Goal: Task Accomplishment & Management: Manage account settings

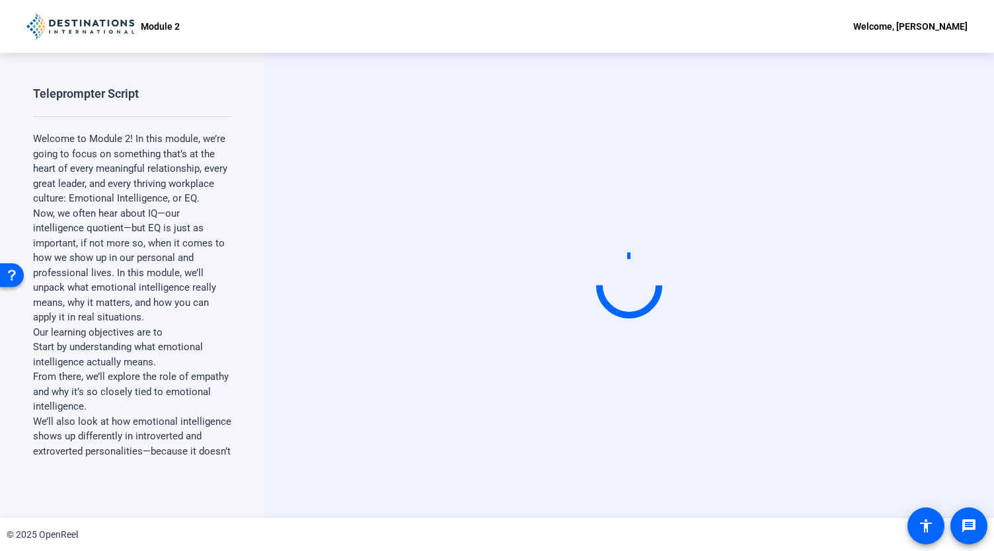
scroll to position [2539, 0]
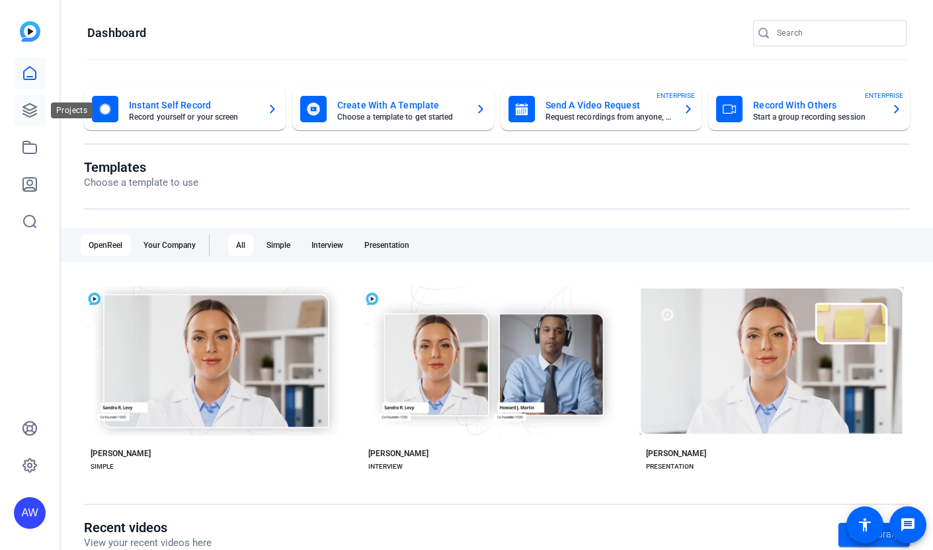
click at [36, 101] on link at bounding box center [30, 111] width 32 height 32
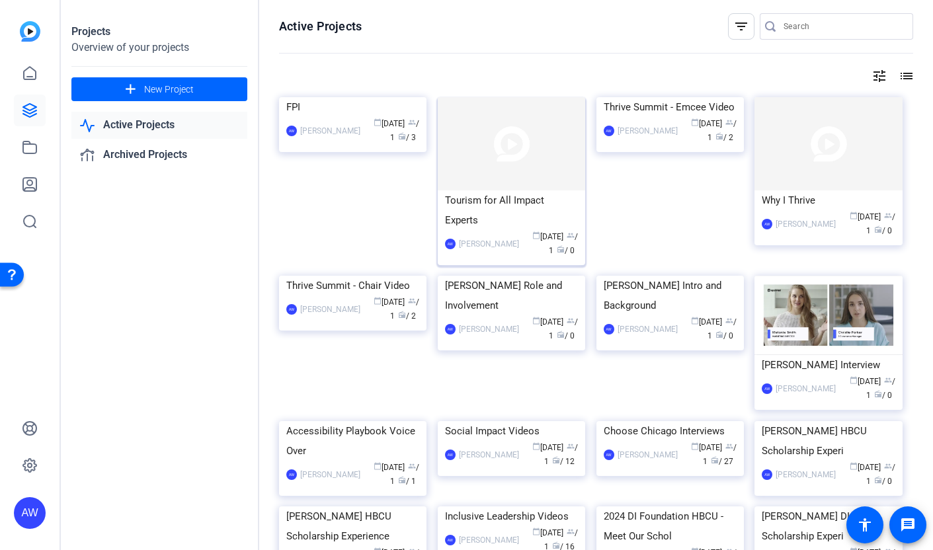
click at [497, 214] on div "Tourism for All Impact Experts" at bounding box center [511, 210] width 133 height 40
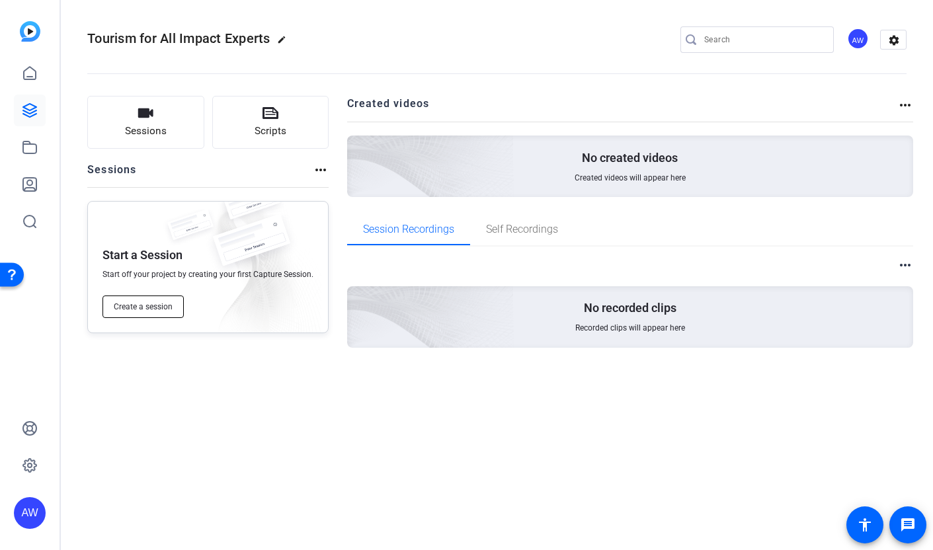
click at [165, 302] on span "Create a session" at bounding box center [143, 306] width 59 height 11
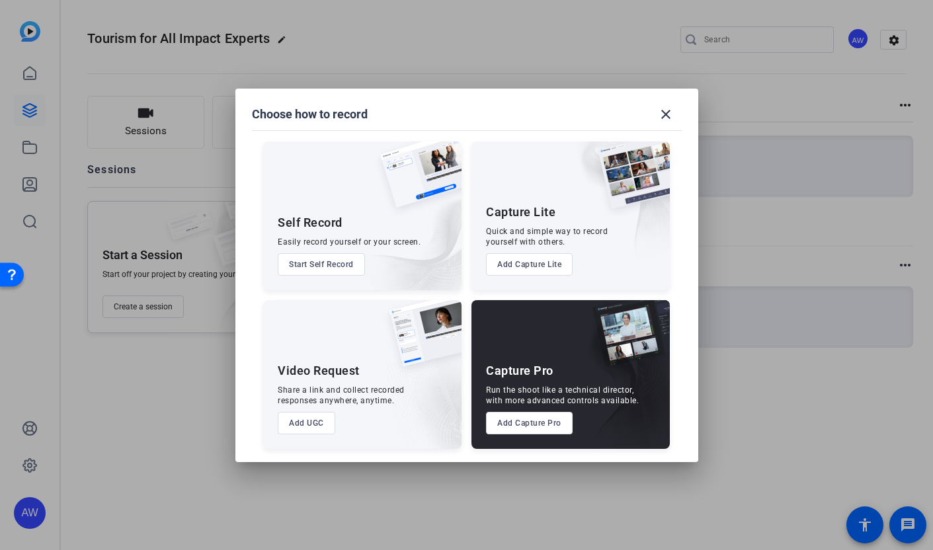
click at [296, 421] on button "Add UGC" at bounding box center [306, 423] width 57 height 22
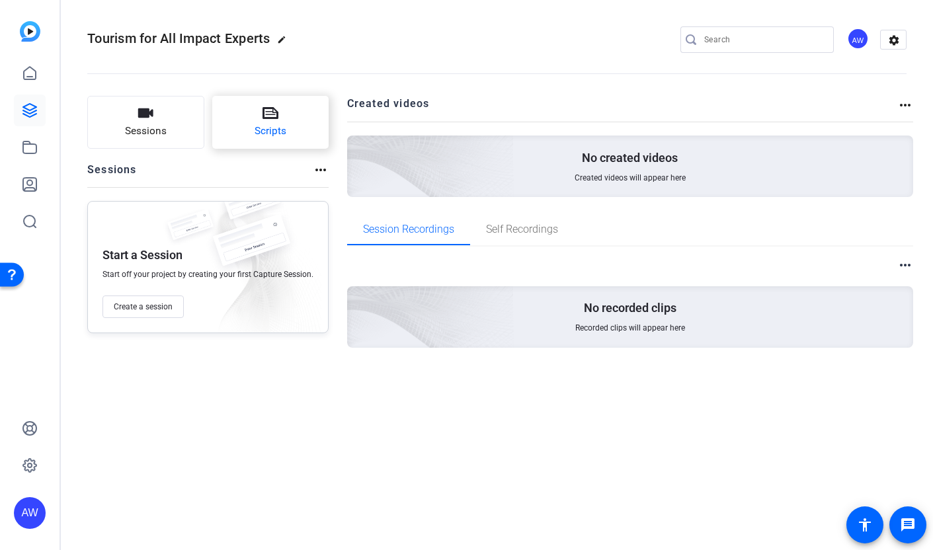
click at [216, 124] on button "Scripts" at bounding box center [270, 122] width 117 height 53
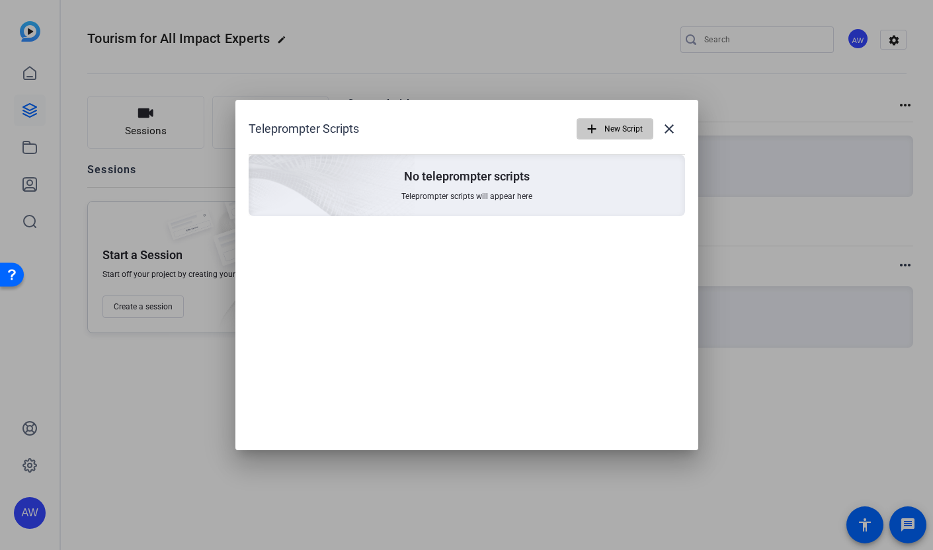
click at [642, 118] on span "New Script" at bounding box center [623, 128] width 38 height 25
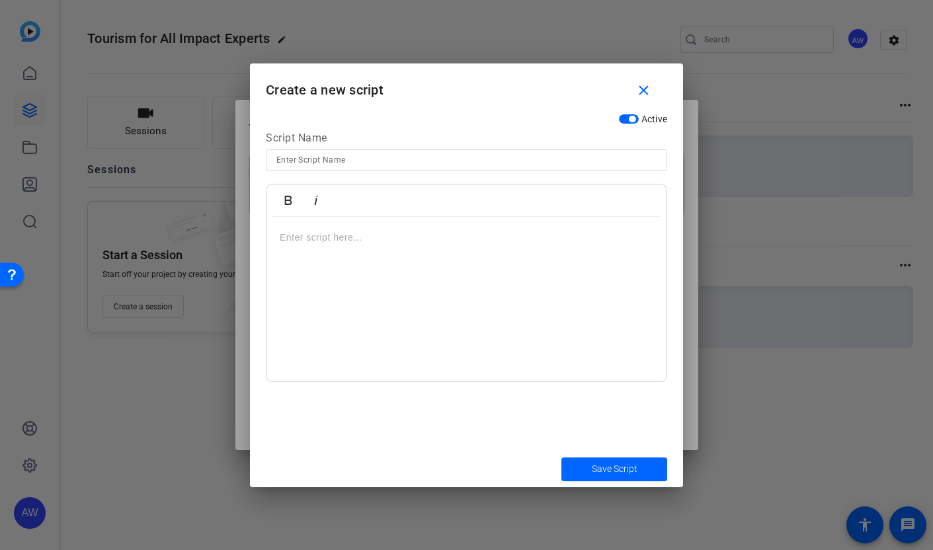
click at [435, 171] on div at bounding box center [466, 178] width 401 height 15
click at [435, 158] on input at bounding box center [466, 160] width 380 height 16
type input "The Culturist Group"
click at [426, 270] on div at bounding box center [466, 299] width 400 height 165
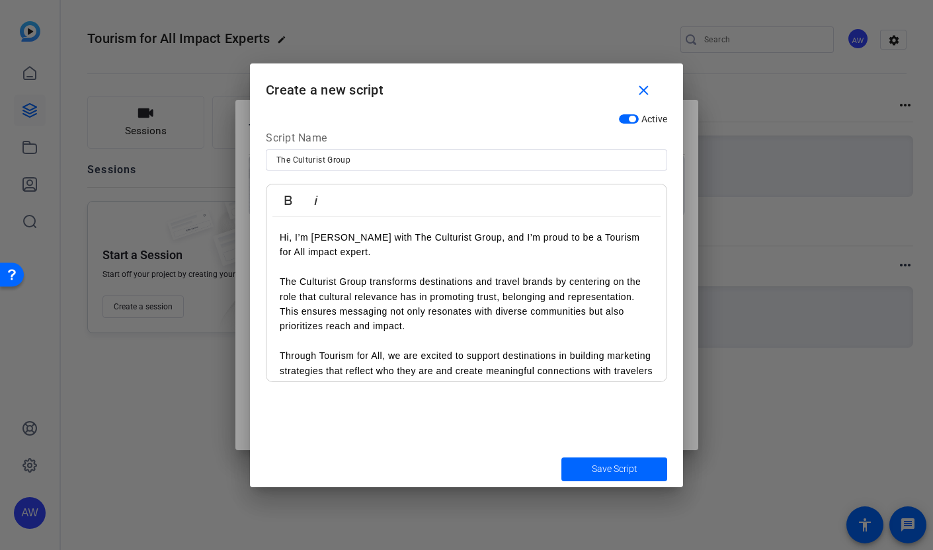
scroll to position [41, 0]
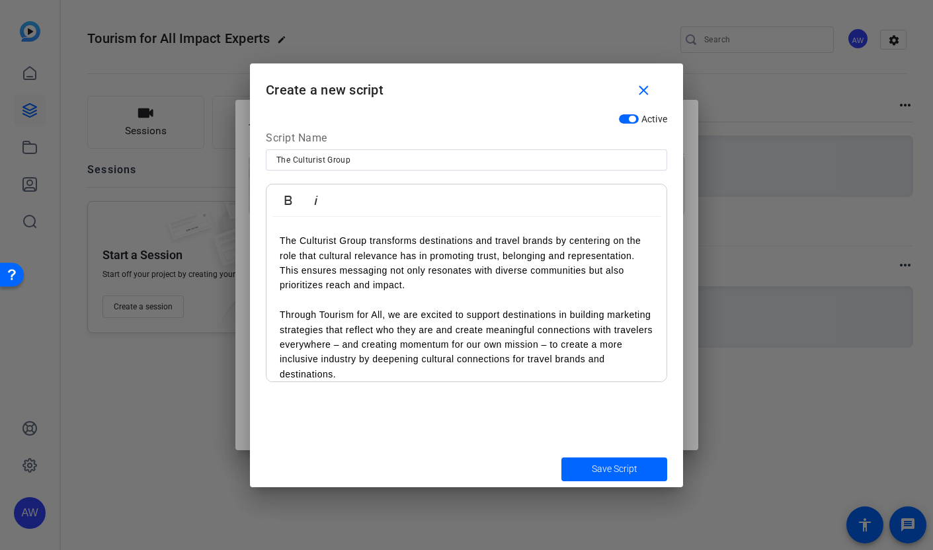
click at [501, 326] on p "Through Tourism for All, we are excited to support destinations in building mar…" at bounding box center [466, 344] width 373 height 74
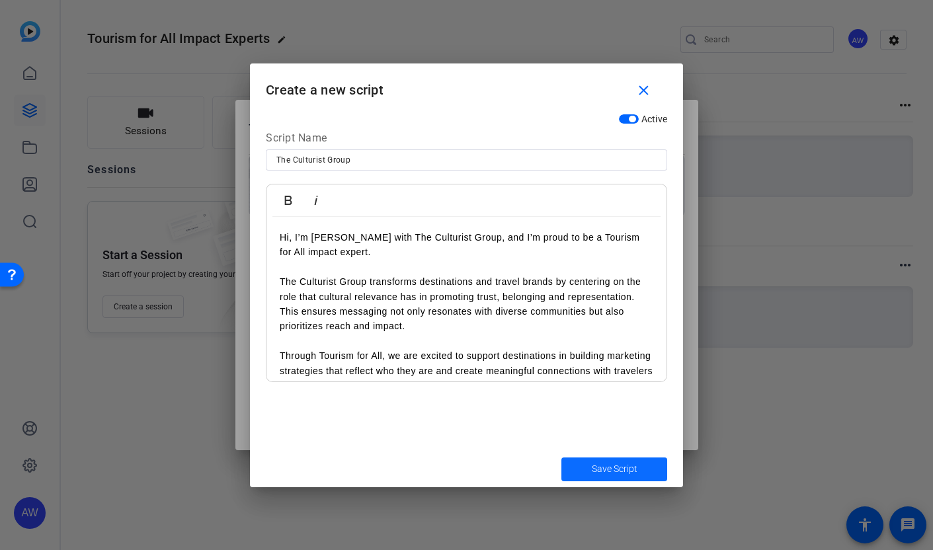
click at [601, 467] on span "Save Script" at bounding box center [614, 469] width 46 height 14
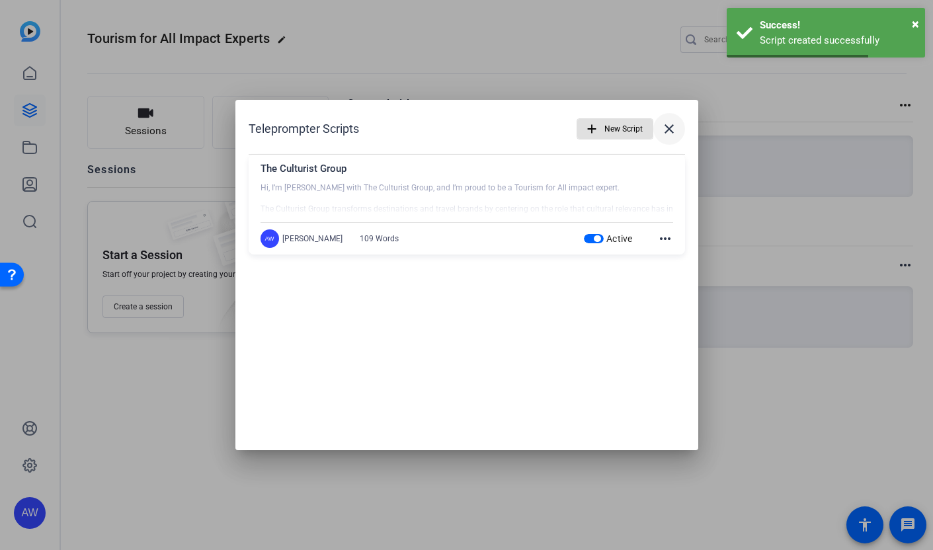
click at [675, 127] on mat-icon "close" at bounding box center [669, 129] width 16 height 16
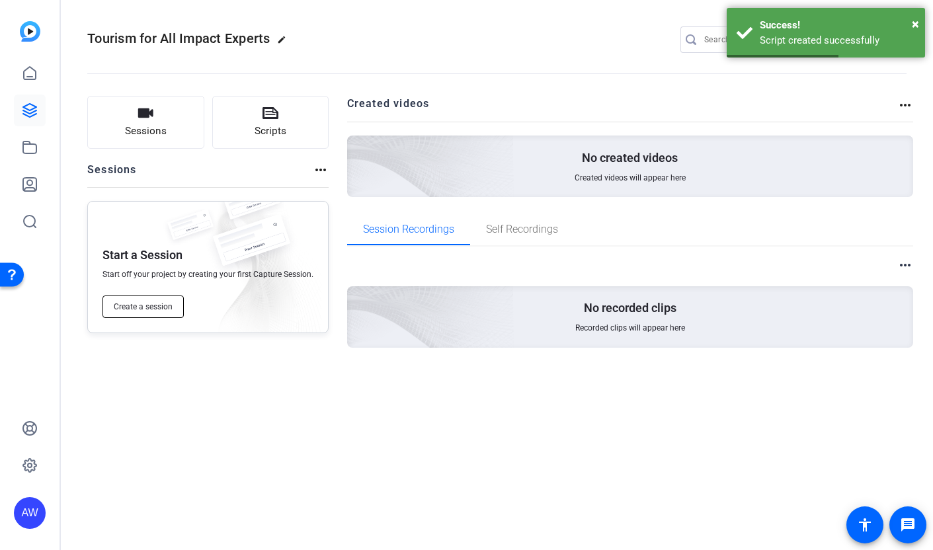
click at [125, 303] on span "Create a session" at bounding box center [143, 306] width 59 height 11
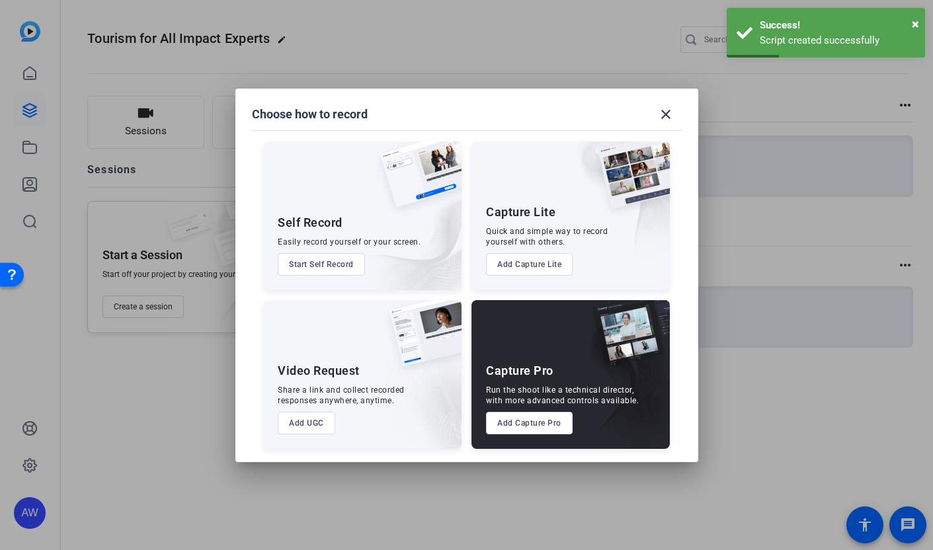
click at [324, 416] on button "Add UGC" at bounding box center [306, 423] width 57 height 22
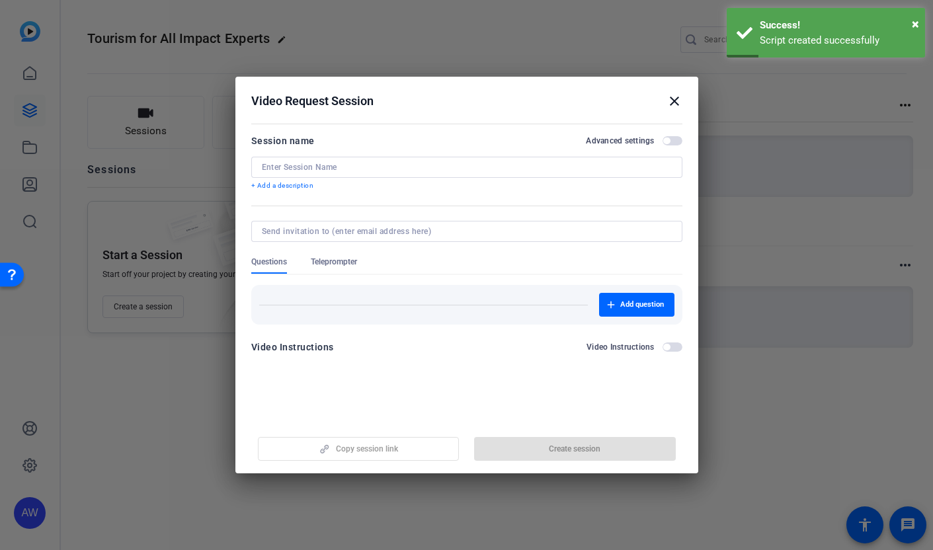
click at [405, 159] on div at bounding box center [467, 167] width 410 height 21
click at [406, 165] on input at bounding box center [467, 167] width 410 height 11
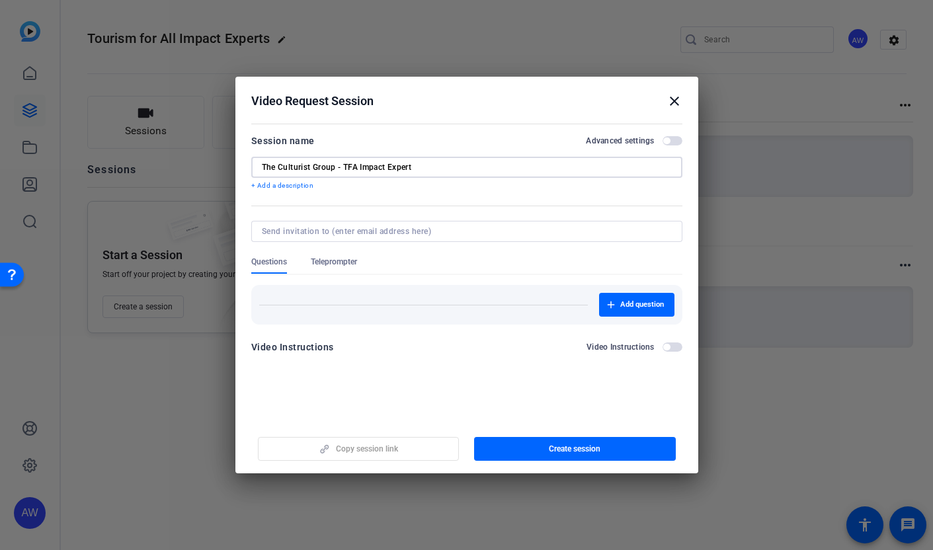
type input "The Culturist Group - TFA Impact Expert"
click at [356, 251] on div at bounding box center [466, 249] width 431 height 15
click at [348, 254] on div at bounding box center [466, 249] width 431 height 15
click at [341, 258] on span "Teleprompter" at bounding box center [334, 261] width 46 height 11
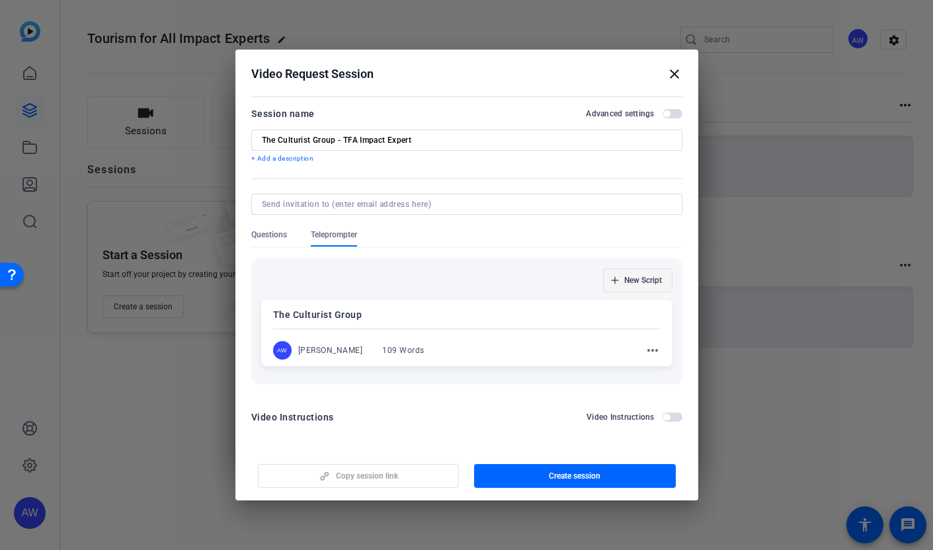
click at [630, 280] on span "New Script" at bounding box center [643, 280] width 38 height 11
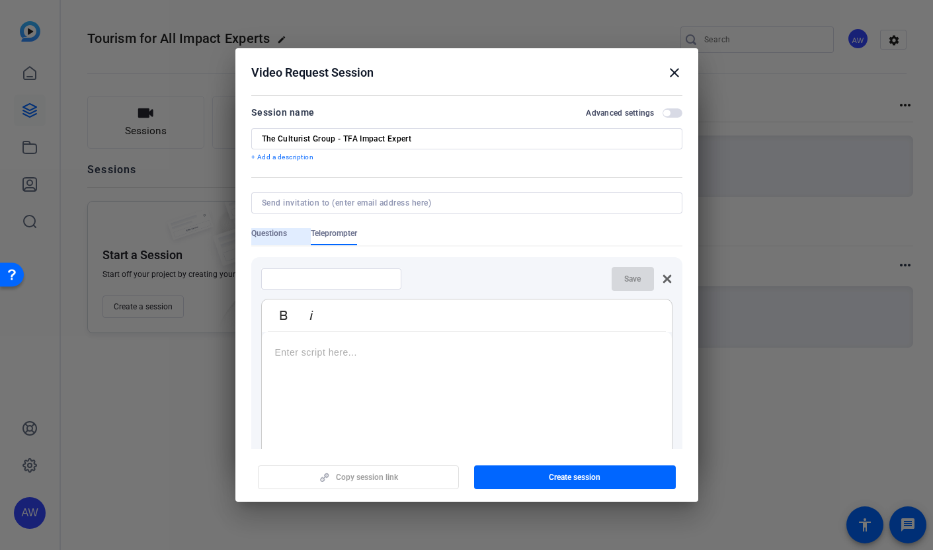
click at [268, 237] on span "Questions" at bounding box center [269, 233] width 36 height 11
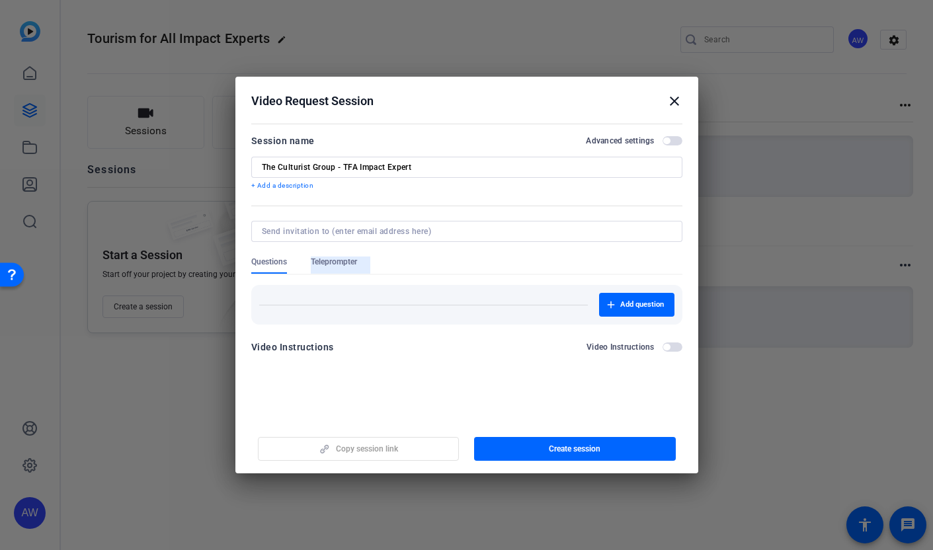
click at [347, 268] on span "Teleprompter" at bounding box center [334, 264] width 46 height 17
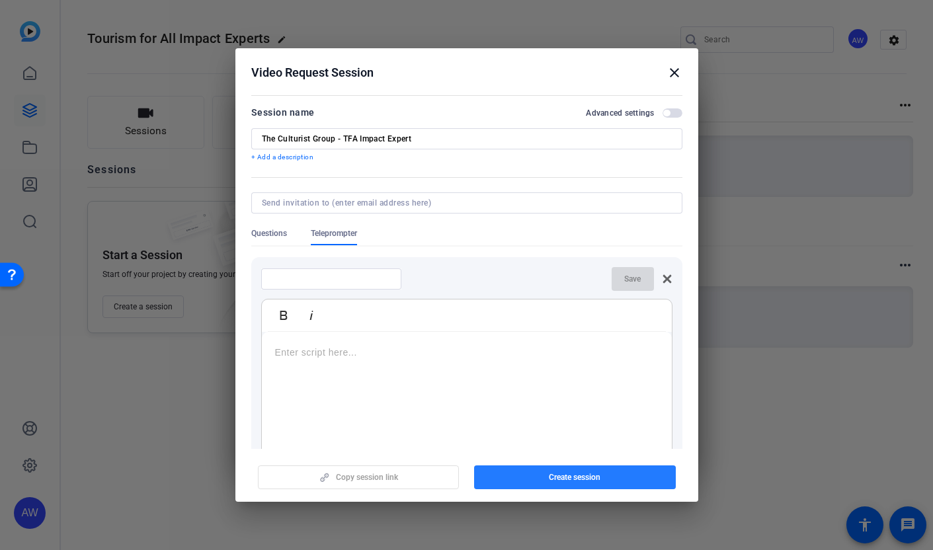
click at [562, 482] on span "Create session" at bounding box center [575, 477] width 52 height 11
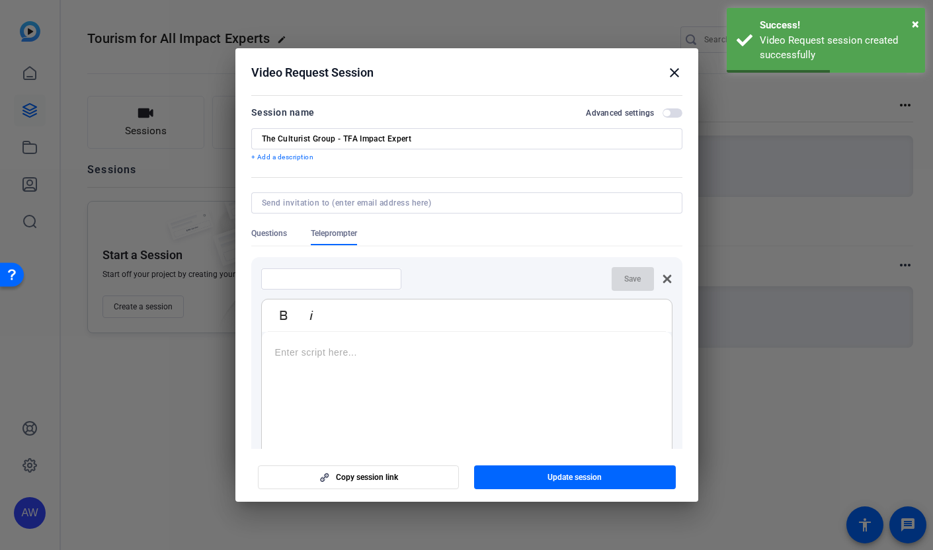
click at [677, 74] on mat-icon "close" at bounding box center [674, 73] width 16 height 16
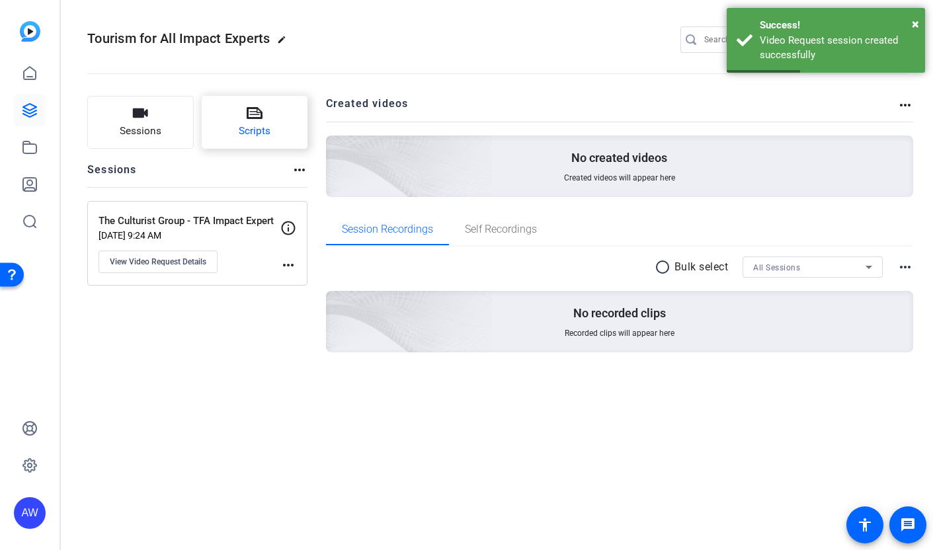
click at [259, 125] on span "Scripts" at bounding box center [255, 131] width 32 height 15
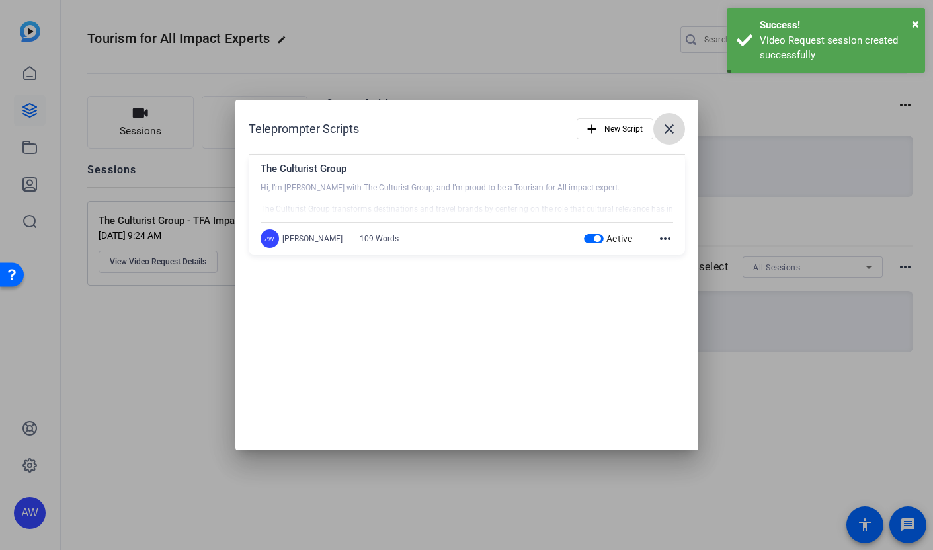
click at [668, 119] on span at bounding box center [669, 129] width 32 height 32
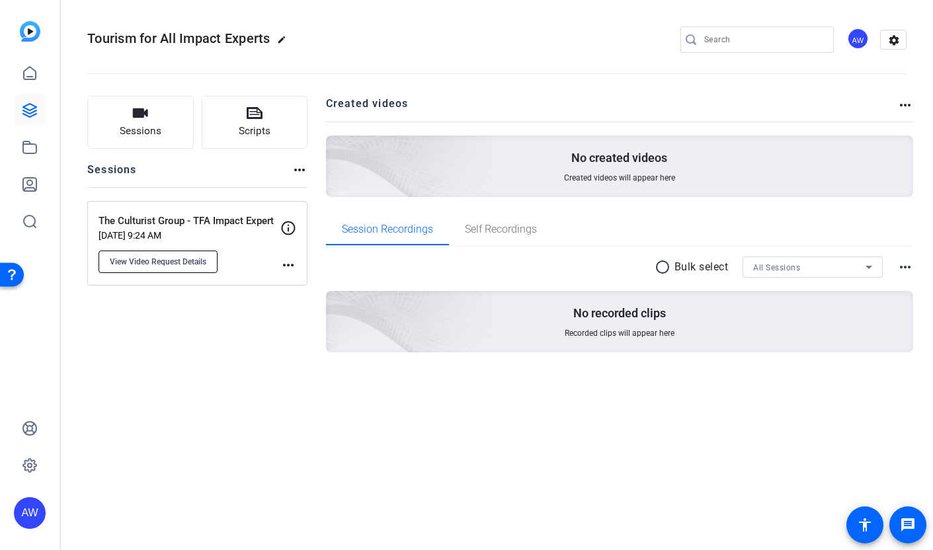
click at [162, 256] on span "View Video Request Details" at bounding box center [158, 261] width 96 height 11
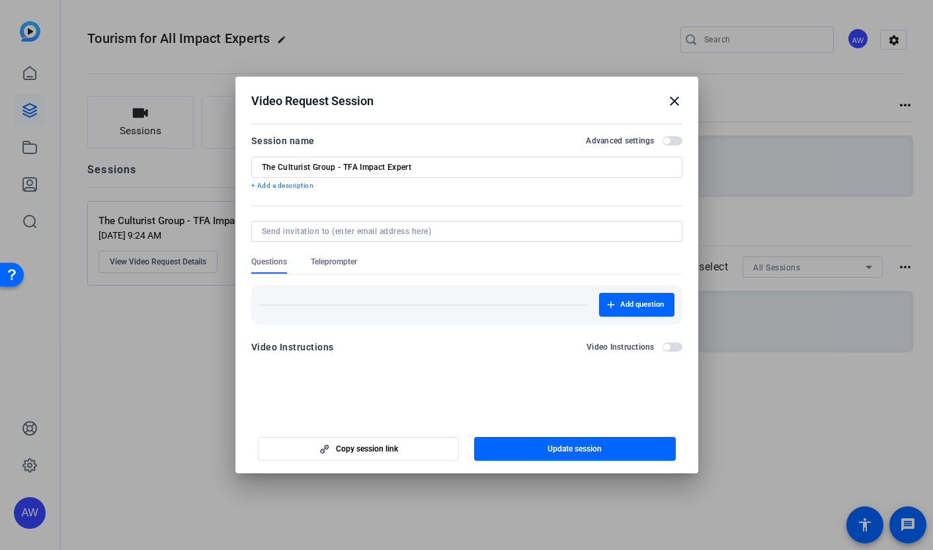
click at [328, 260] on span "Teleprompter" at bounding box center [334, 261] width 46 height 11
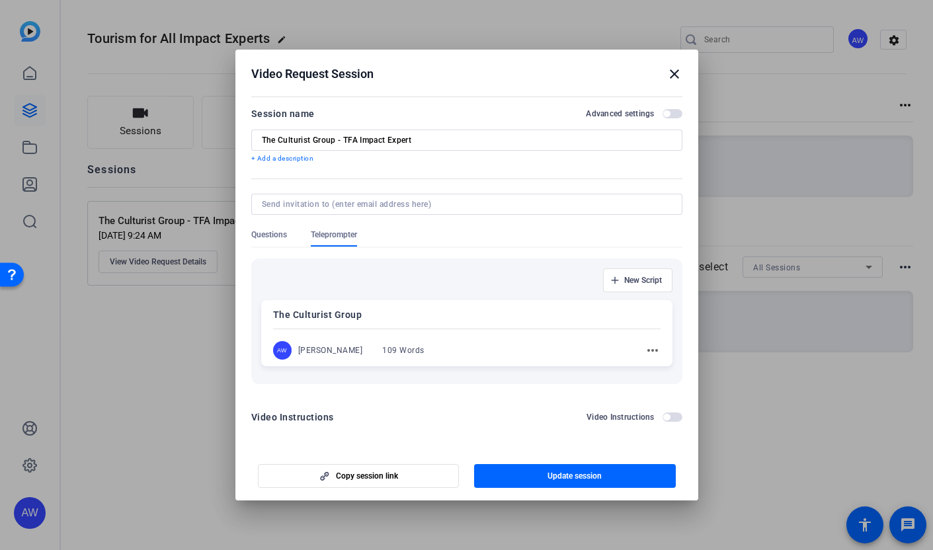
click at [360, 318] on p "The Culturist Group" at bounding box center [466, 315] width 387 height 16
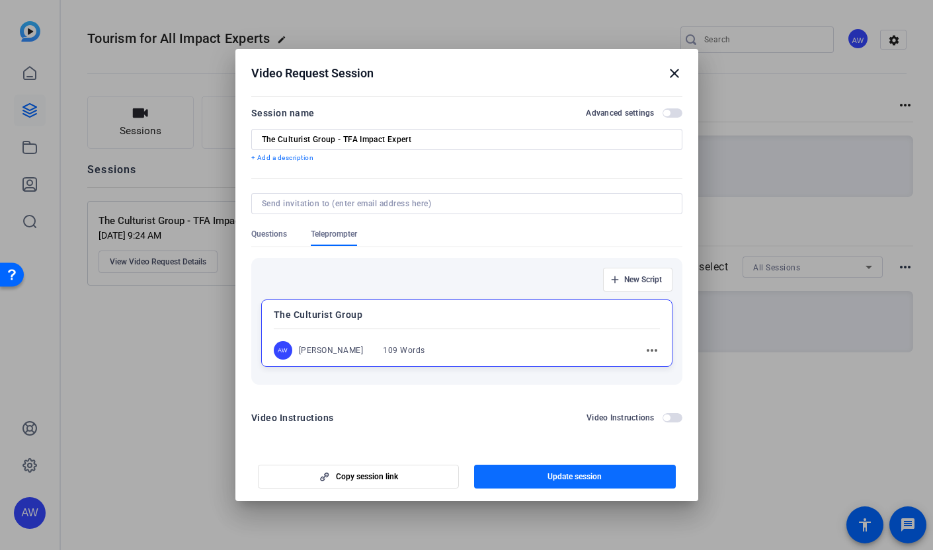
click at [557, 466] on span "button" at bounding box center [575, 477] width 202 height 32
click at [674, 73] on mat-icon "close" at bounding box center [674, 73] width 16 height 16
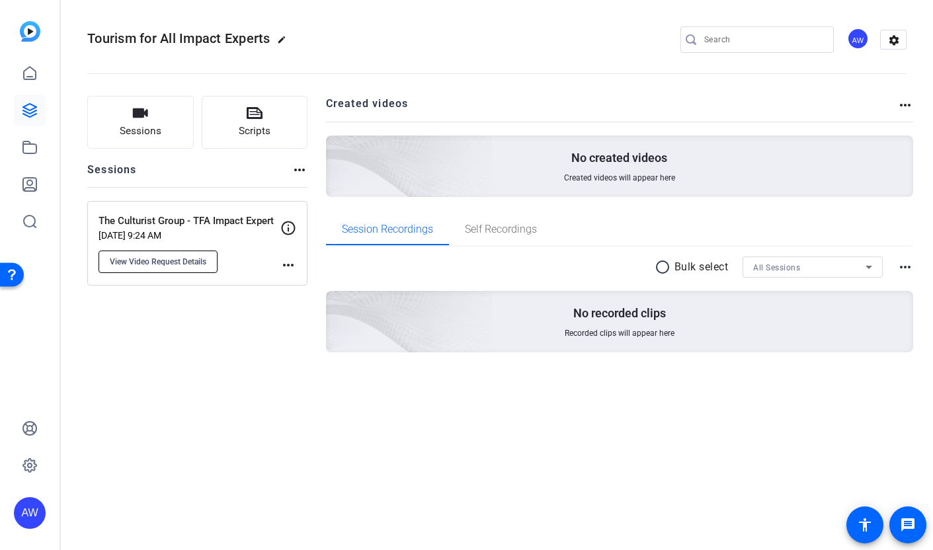
click at [177, 270] on button "View Video Request Details" at bounding box center [157, 261] width 119 height 22
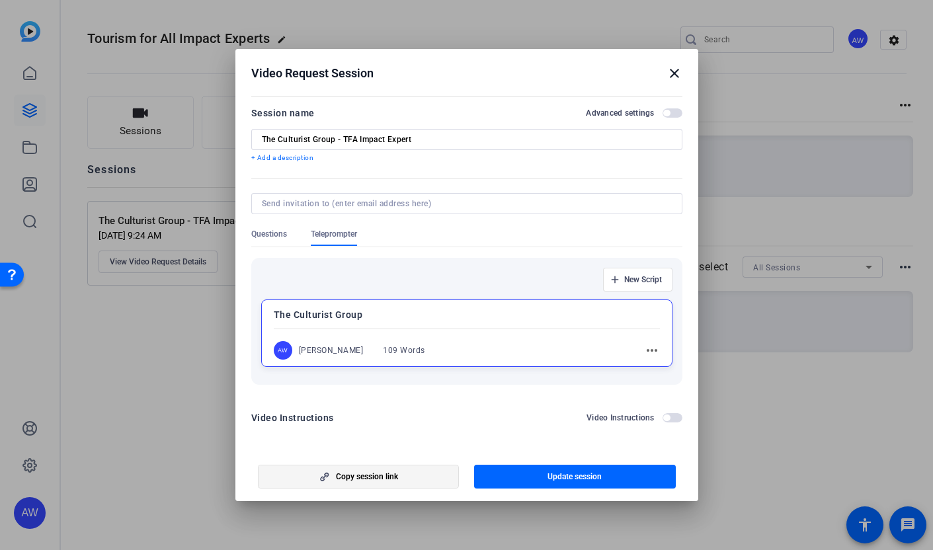
click at [358, 480] on span "Copy session link" at bounding box center [367, 476] width 62 height 11
click at [675, 67] on mat-icon "close" at bounding box center [674, 73] width 16 height 16
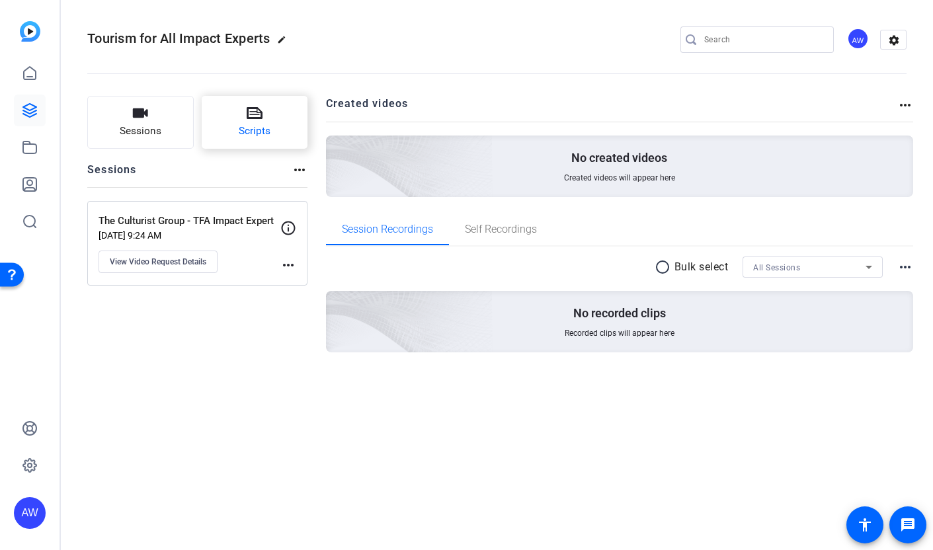
click at [265, 128] on span "Scripts" at bounding box center [255, 131] width 32 height 15
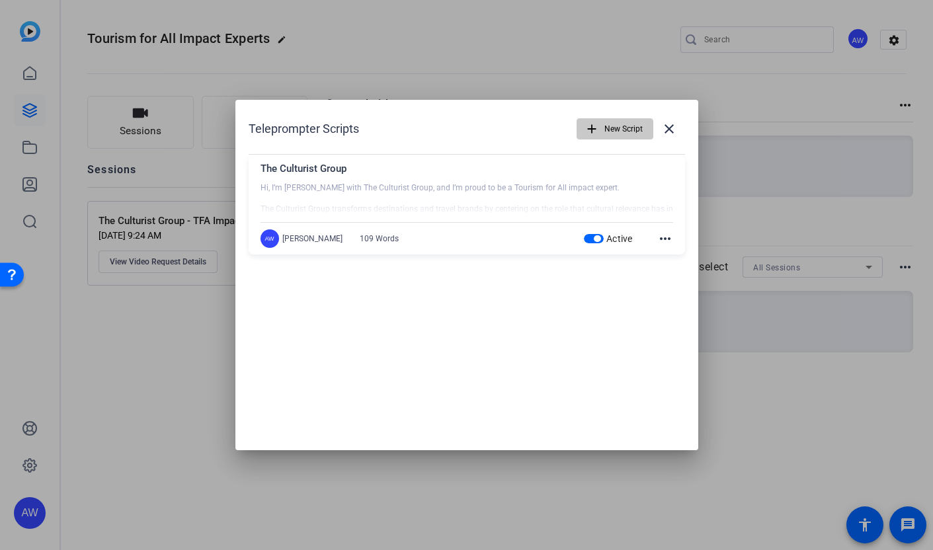
click at [599, 133] on span "button" at bounding box center [614, 129] width 75 height 32
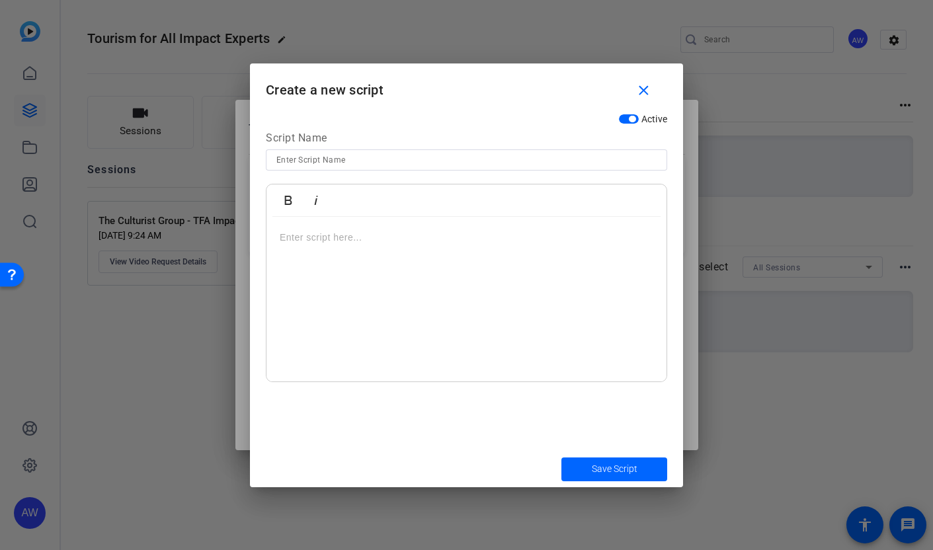
click at [445, 162] on input at bounding box center [466, 160] width 380 height 16
type input "H"
type input "HospitableMe - TFA Impact Expert"
click at [383, 282] on div at bounding box center [466, 299] width 400 height 165
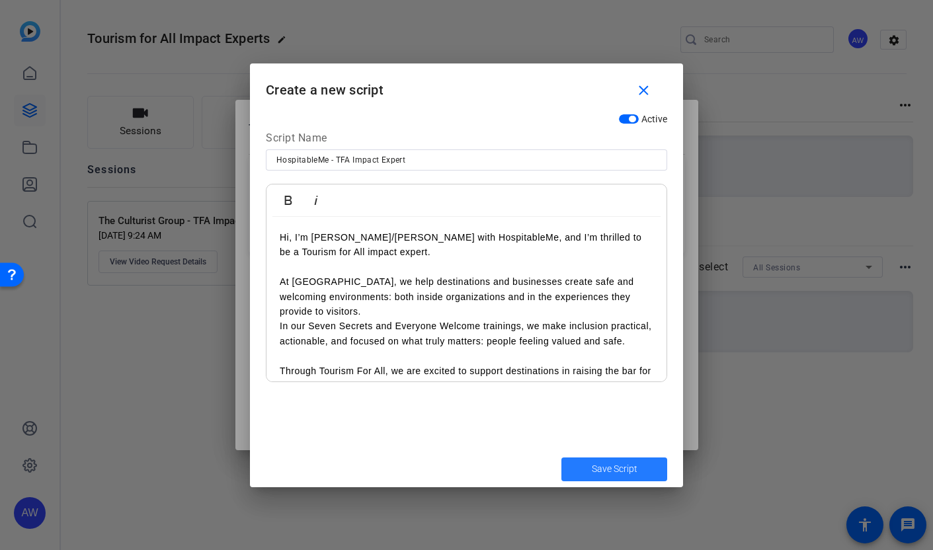
click at [588, 467] on span "submit" at bounding box center [614, 469] width 106 height 32
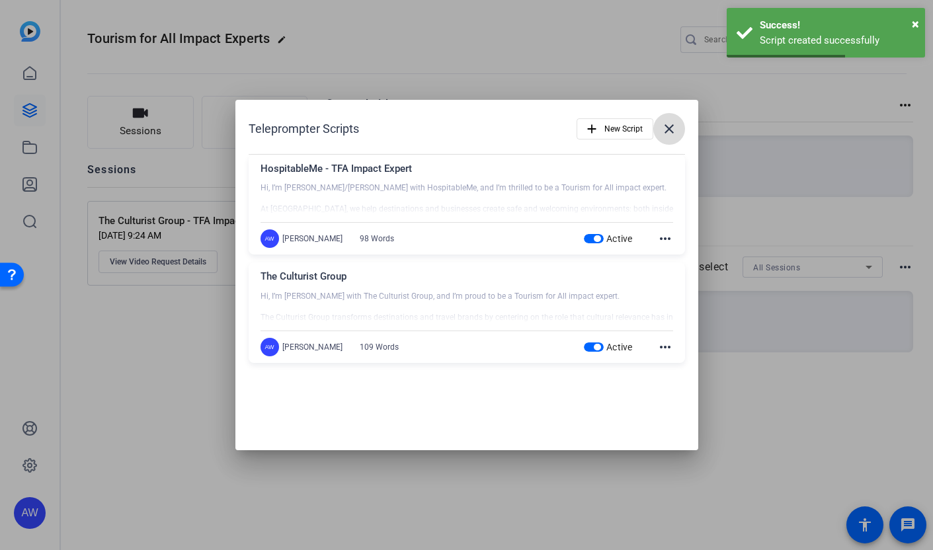
click at [676, 121] on mat-icon "close" at bounding box center [669, 129] width 16 height 16
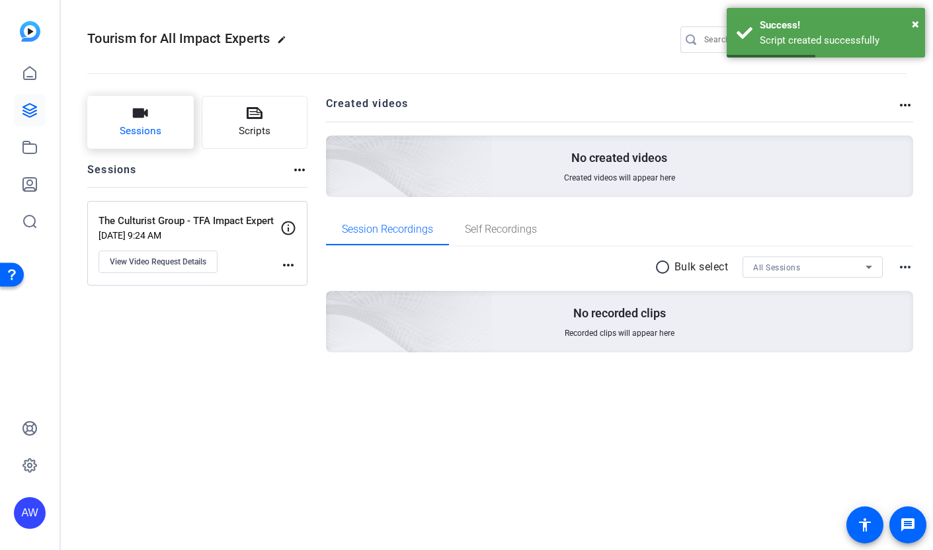
click at [114, 129] on button "Sessions" at bounding box center [140, 122] width 106 height 53
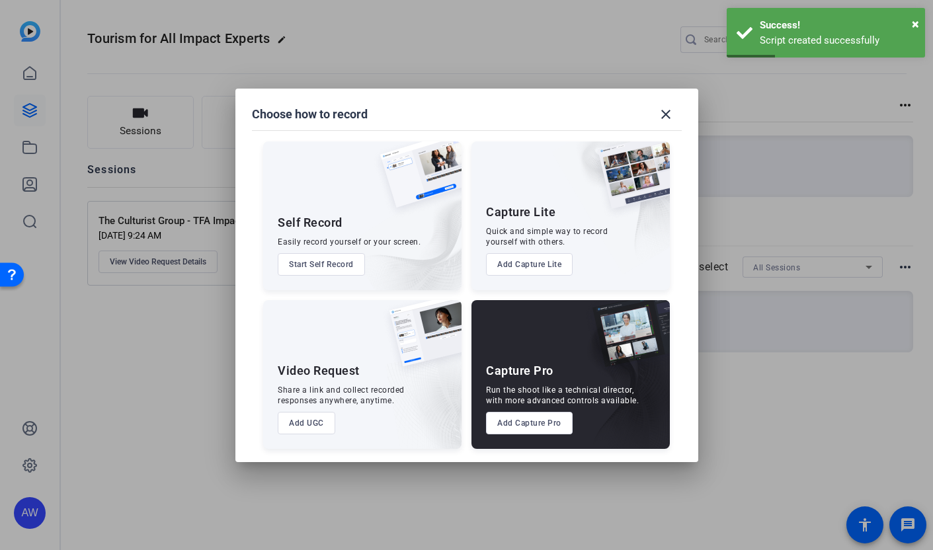
click at [316, 420] on button "Add UGC" at bounding box center [306, 423] width 57 height 22
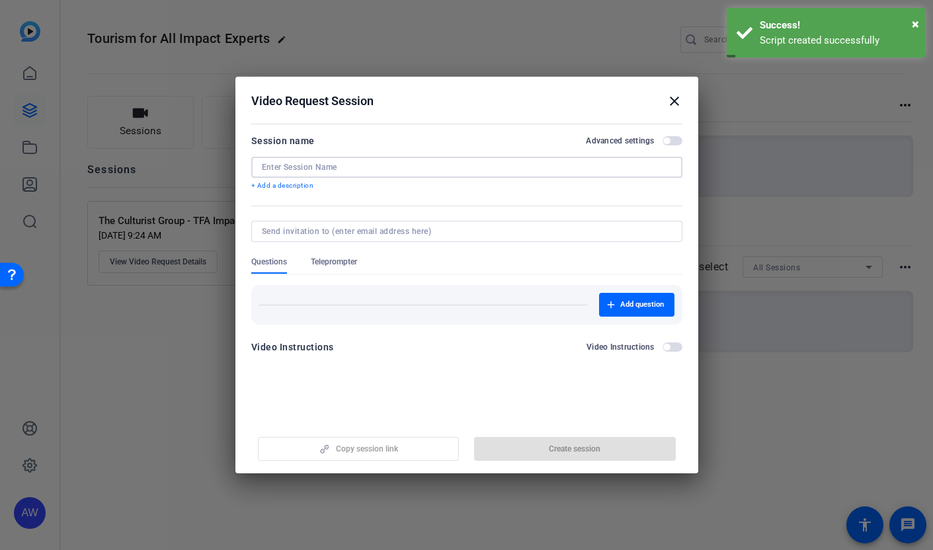
click at [425, 165] on input at bounding box center [467, 167] width 410 height 11
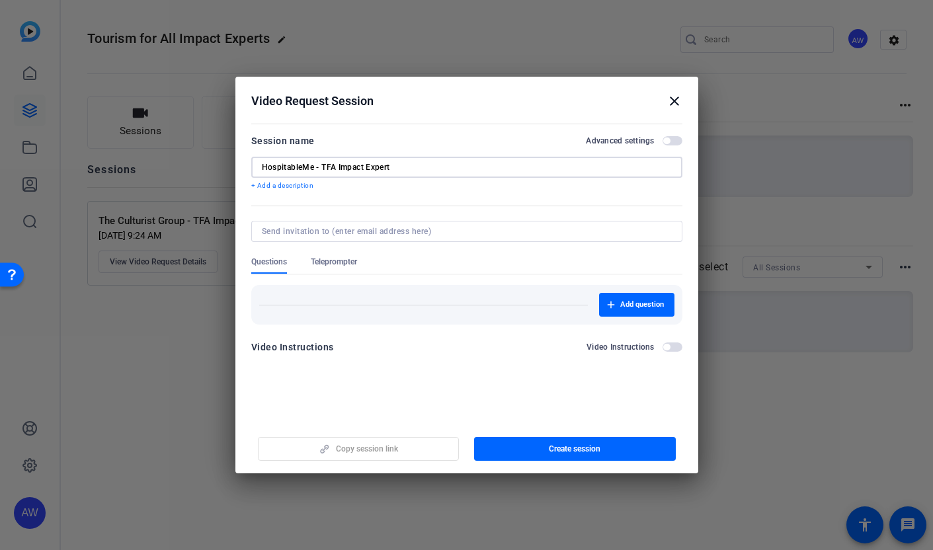
type input "HospitableMe - TFA Impact Expert"
click at [330, 269] on span "Teleprompter" at bounding box center [334, 264] width 46 height 17
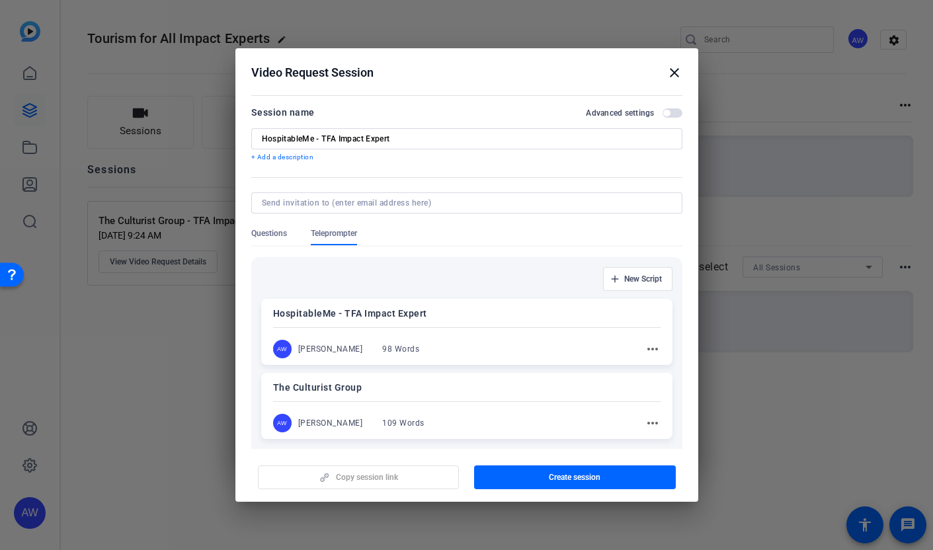
click at [433, 330] on div "HospitableMe - TFA Impact Expert AW Ava Wells 98 Words more_horiz" at bounding box center [466, 332] width 411 height 66
click at [512, 476] on span "button" at bounding box center [575, 477] width 202 height 32
click at [674, 71] on mat-icon "close" at bounding box center [674, 73] width 16 height 16
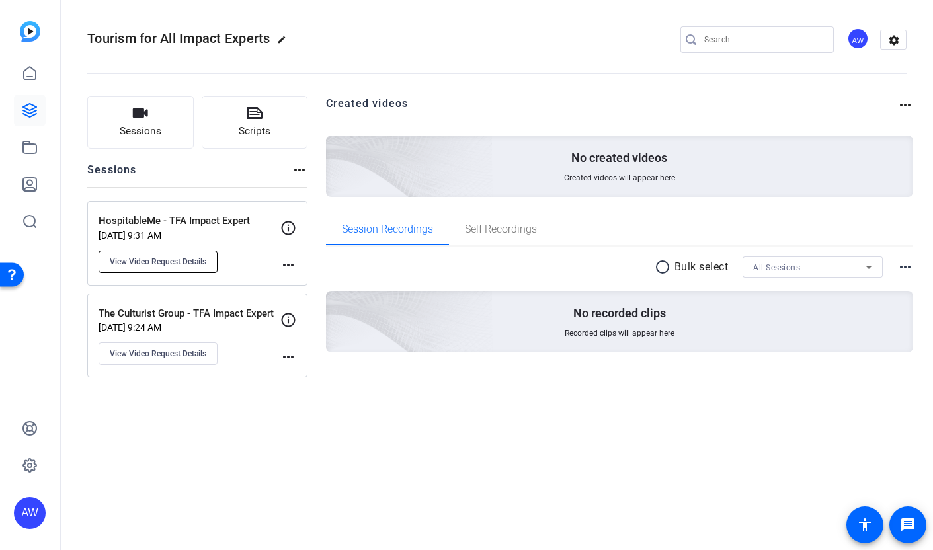
click at [176, 265] on span "View Video Request Details" at bounding box center [158, 261] width 96 height 11
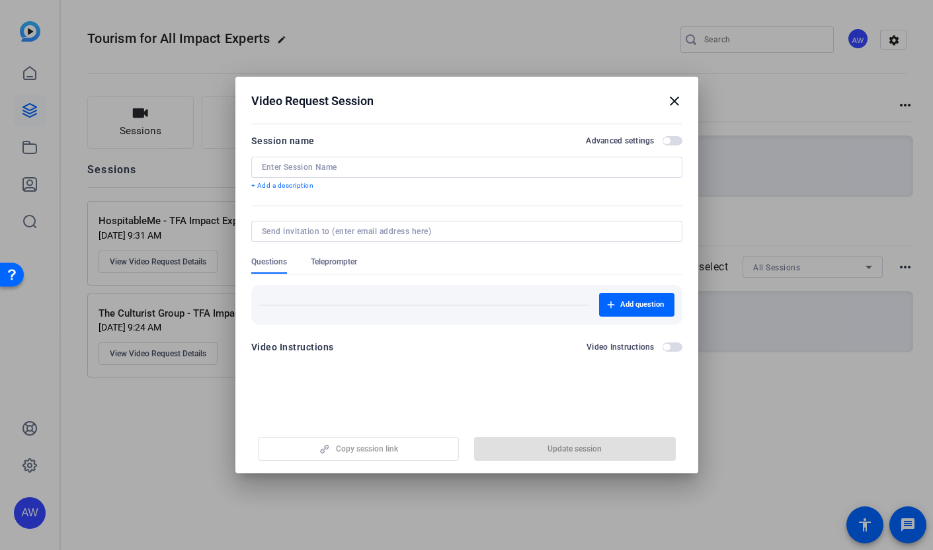
type input "HospitableMe - TFA Impact Expert"
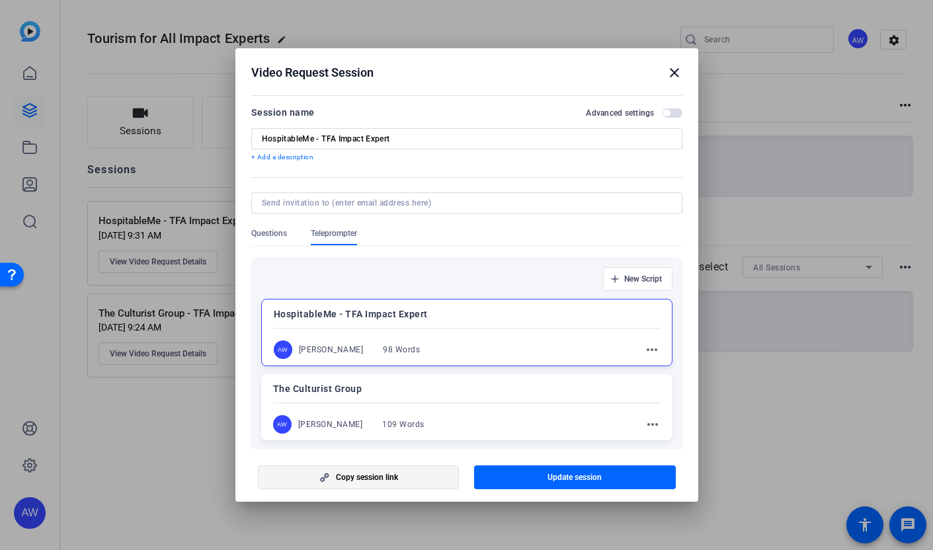
click at [348, 483] on span "button" at bounding box center [358, 477] width 200 height 32
click at [672, 77] on mat-icon "close" at bounding box center [674, 73] width 16 height 16
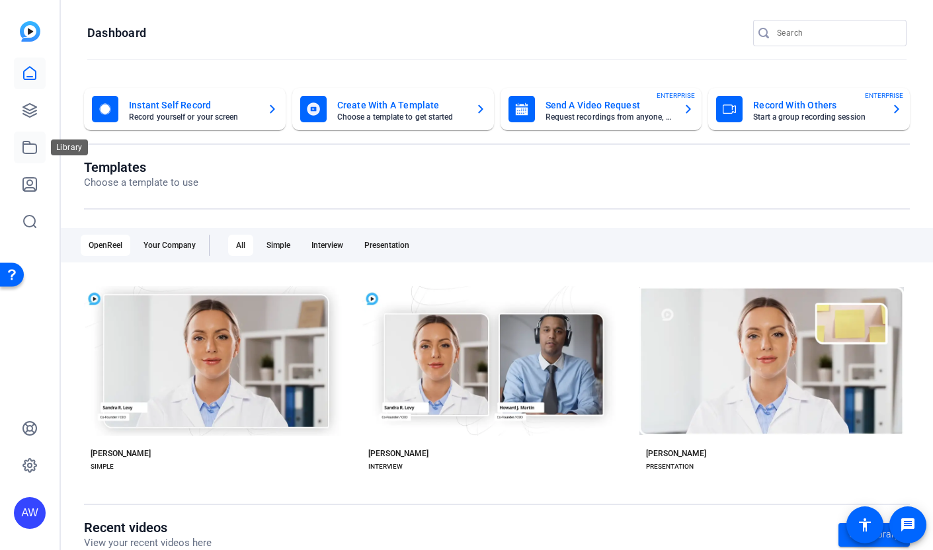
click at [32, 152] on icon at bounding box center [30, 147] width 16 height 16
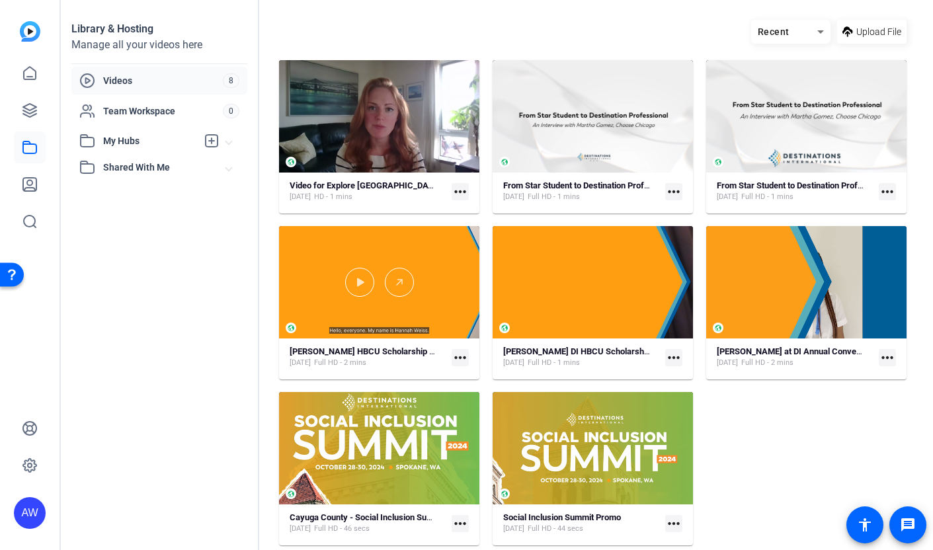
scroll to position [55, 0]
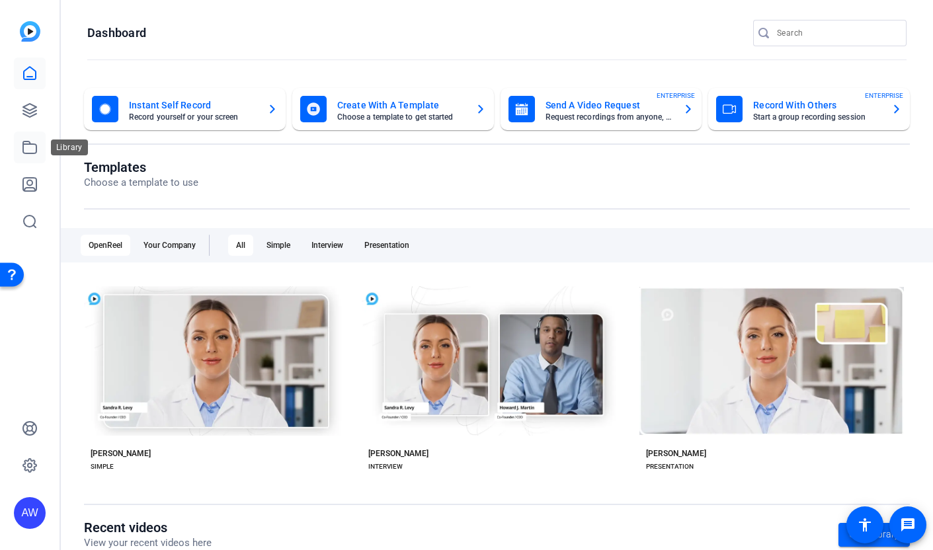
click at [25, 147] on icon at bounding box center [30, 147] width 16 height 16
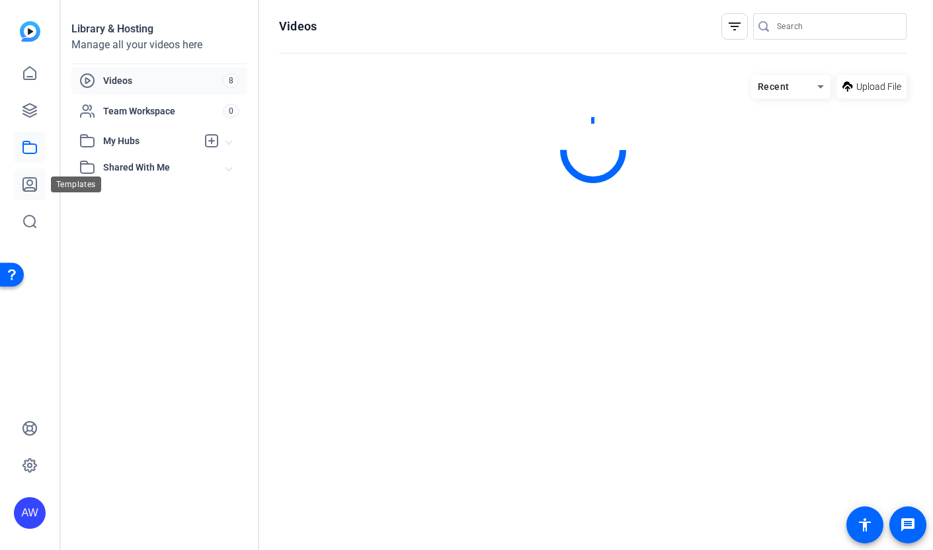
click at [33, 173] on link at bounding box center [30, 185] width 32 height 32
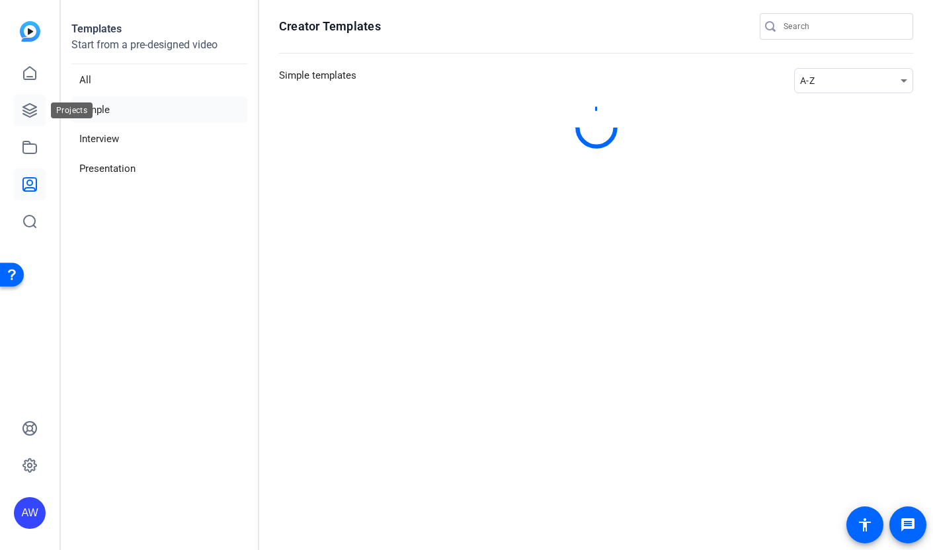
click at [27, 106] on icon at bounding box center [29, 110] width 13 height 13
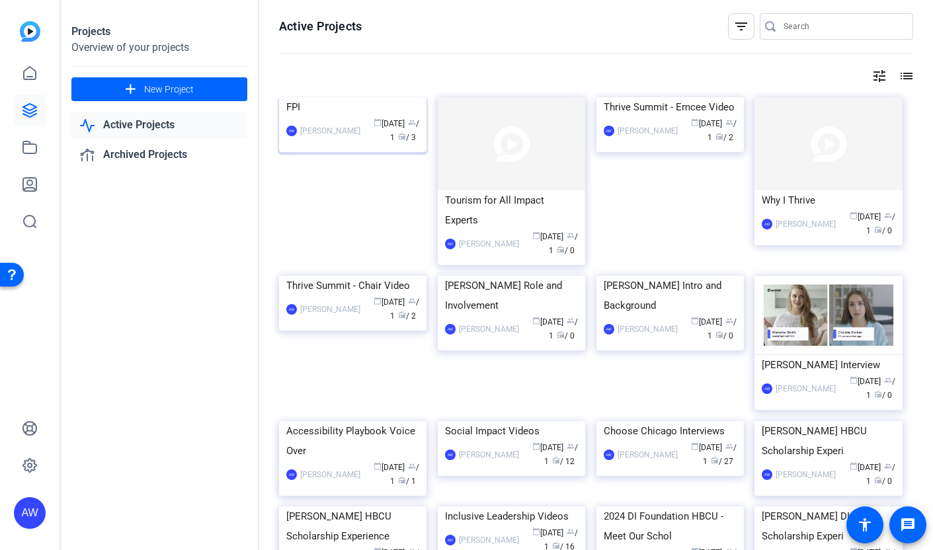
click at [340, 117] on div "FPI" at bounding box center [352, 107] width 133 height 20
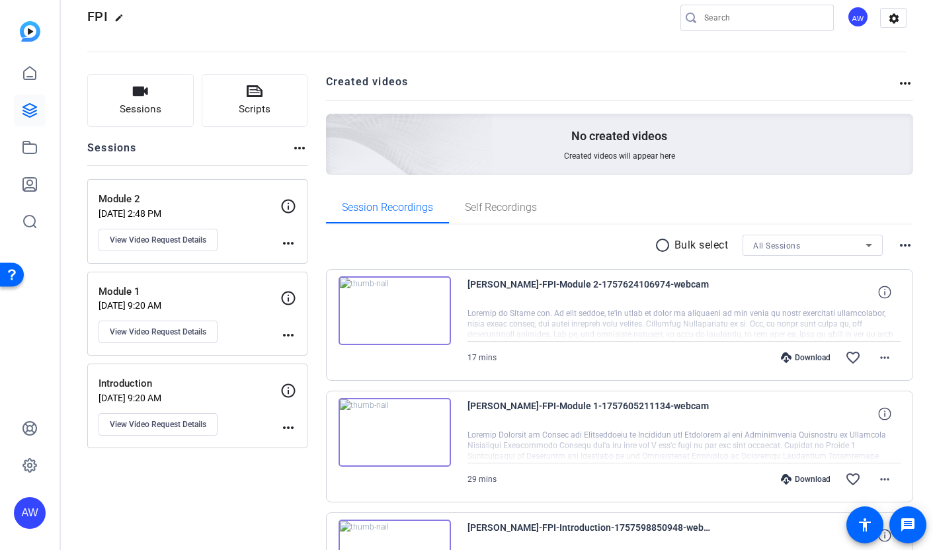
scroll to position [24, 0]
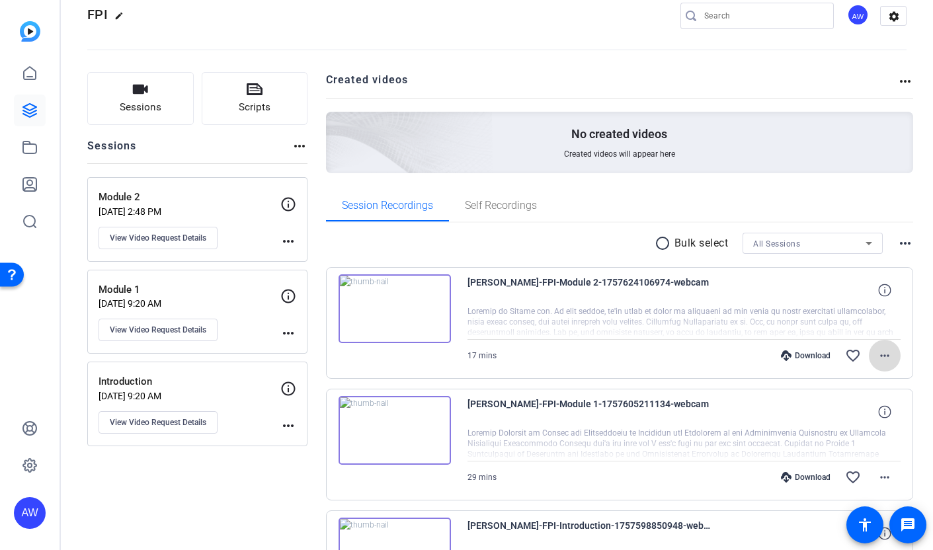
click at [886, 354] on span at bounding box center [884, 356] width 32 height 32
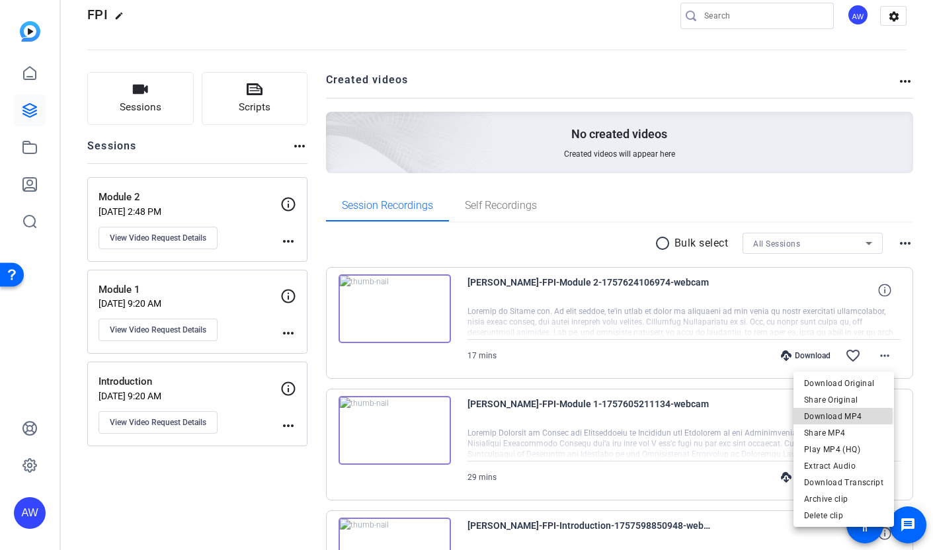
click at [825, 416] on span "Download MP4" at bounding box center [843, 416] width 79 height 16
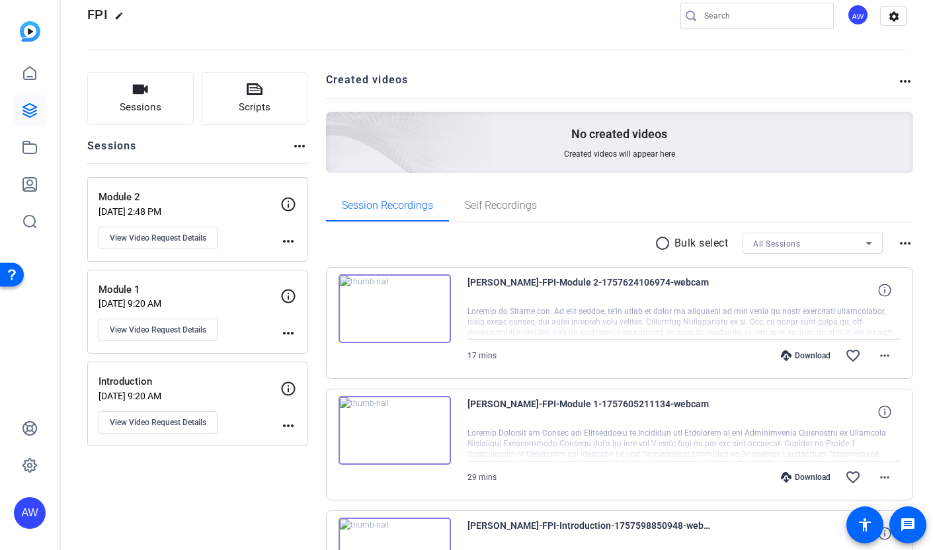
click at [872, 196] on div "Session Recordings Self Recordings" at bounding box center [620, 206] width 588 height 32
